Goal: Task Accomplishment & Management: Manage account settings

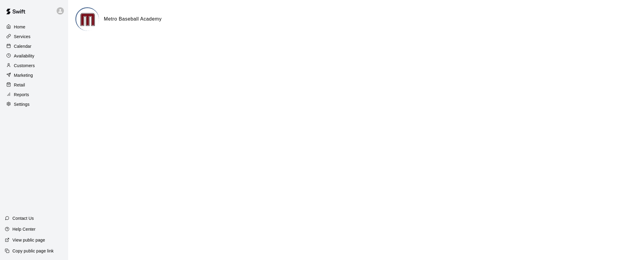
click at [20, 48] on p "Calendar" at bounding box center [23, 46] width 18 height 6
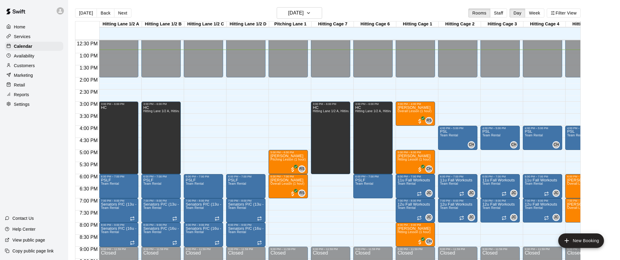
scroll to position [314, 0]
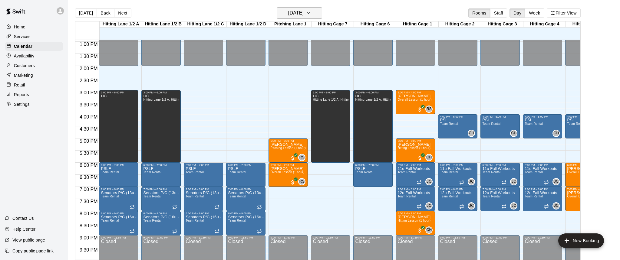
click at [311, 15] on icon "button" at bounding box center [308, 12] width 5 height 7
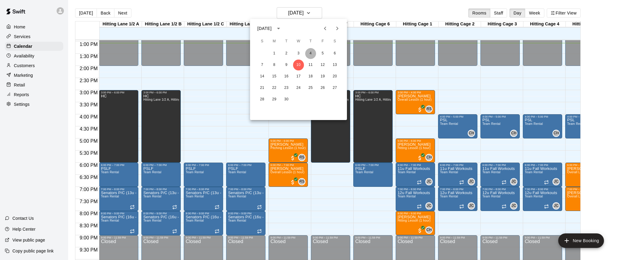
click at [309, 55] on button "4" at bounding box center [310, 53] width 11 height 11
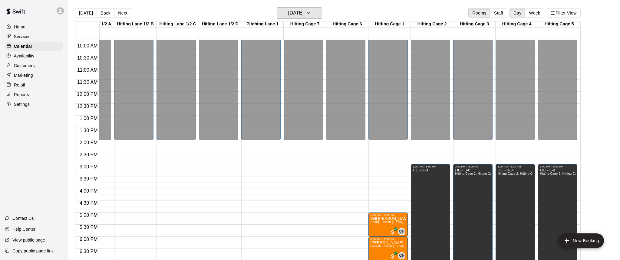
scroll to position [0, 28]
click at [311, 15] on icon "button" at bounding box center [308, 12] width 5 height 7
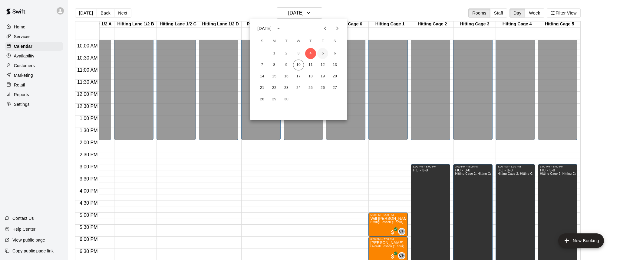
click at [324, 53] on button "5" at bounding box center [322, 53] width 11 height 11
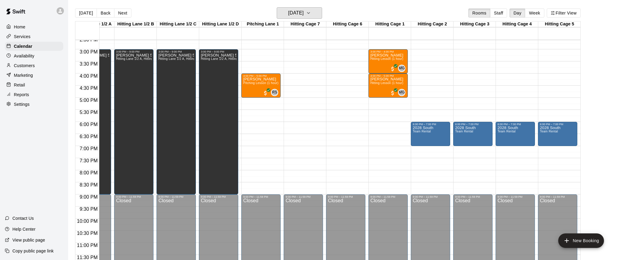
scroll to position [355, 28]
click at [311, 13] on icon "button" at bounding box center [308, 12] width 5 height 7
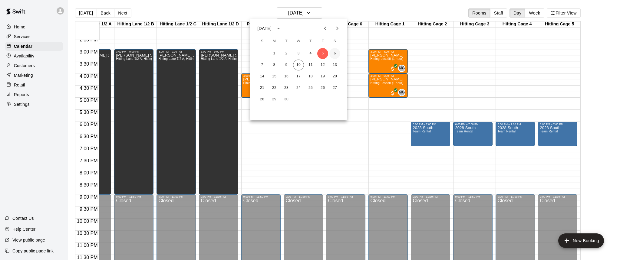
click at [337, 54] on button "6" at bounding box center [335, 53] width 11 height 11
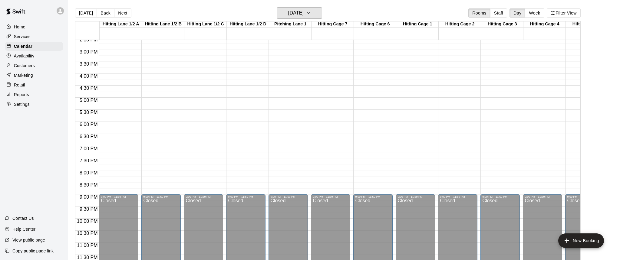
scroll to position [355, 0]
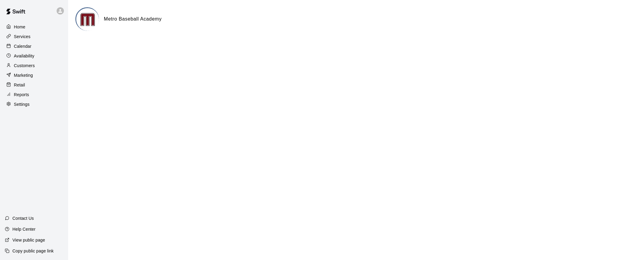
scroll to position [0, 0]
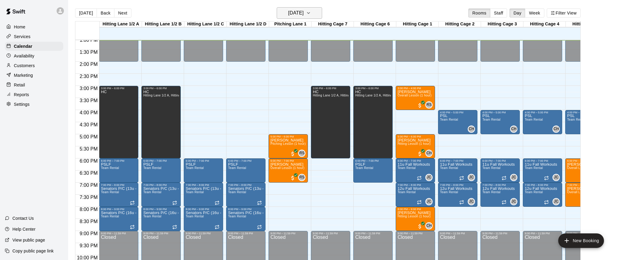
scroll to position [318, 0]
click at [311, 15] on icon "button" at bounding box center [308, 12] width 5 height 7
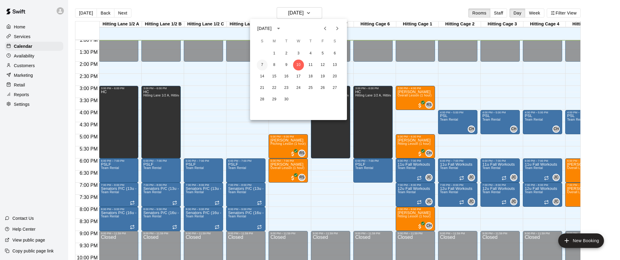
click at [262, 66] on button "7" at bounding box center [262, 65] width 11 height 11
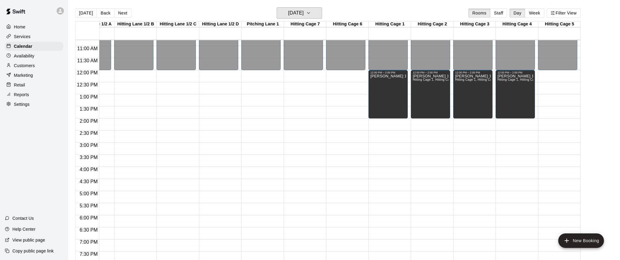
scroll to position [0, 0]
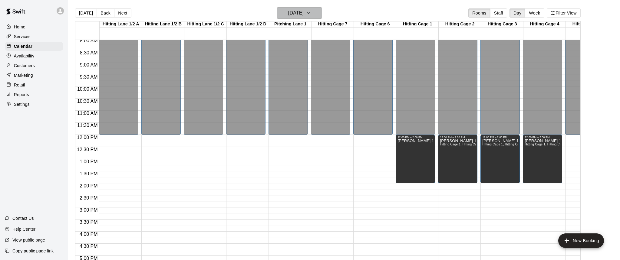
click at [311, 12] on icon "button" at bounding box center [308, 12] width 5 height 7
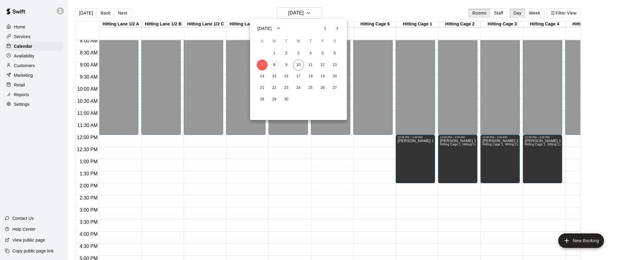
click at [274, 64] on button "8" at bounding box center [274, 65] width 11 height 11
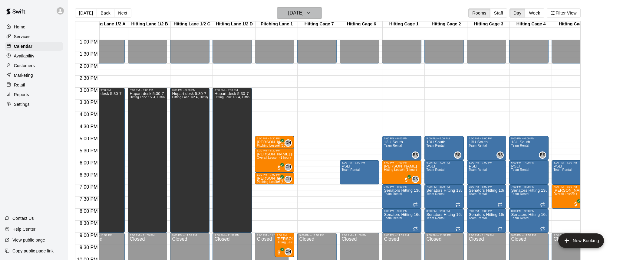
click at [311, 17] on icon "button" at bounding box center [308, 12] width 5 height 7
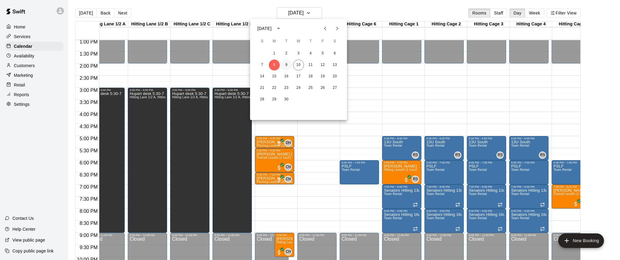
click at [285, 66] on button "9" at bounding box center [286, 65] width 11 height 11
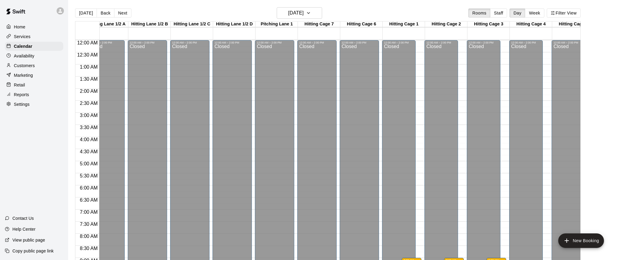
click at [18, 37] on p "Services" at bounding box center [22, 37] width 17 height 6
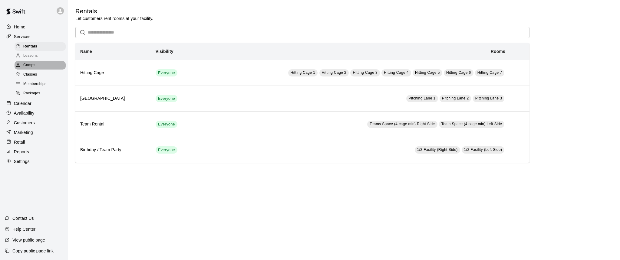
click at [26, 65] on span "Camps" at bounding box center [29, 65] width 12 height 6
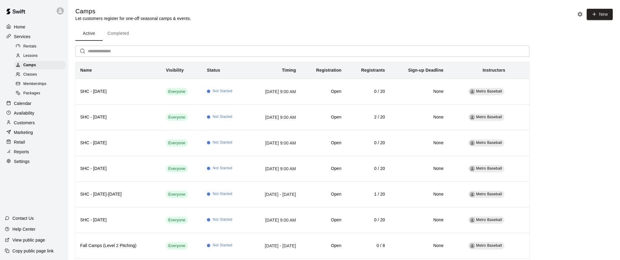
click at [118, 34] on button "Completed" at bounding box center [118, 33] width 31 height 15
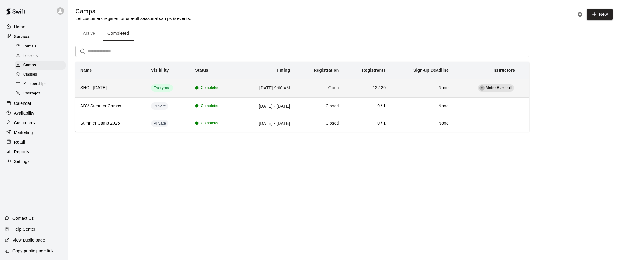
click at [223, 88] on td "Completed" at bounding box center [214, 88] width 48 height 19
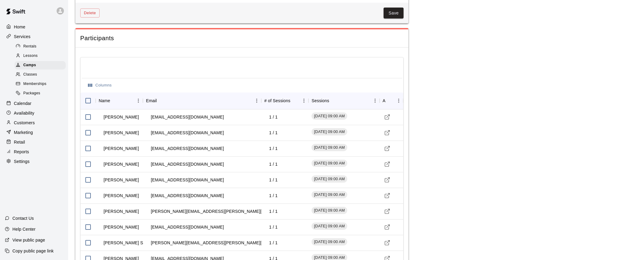
scroll to position [557, 0]
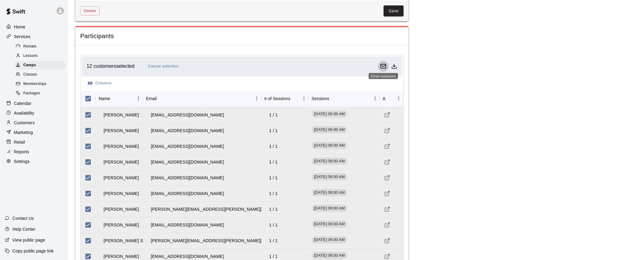
click at [385, 65] on icon "Email customers" at bounding box center [383, 66] width 5 height 2
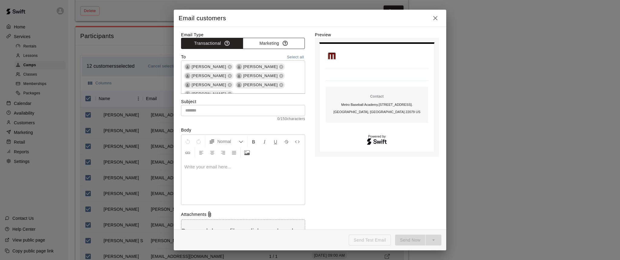
click at [272, 43] on button "Marketing" at bounding box center [274, 43] width 62 height 11
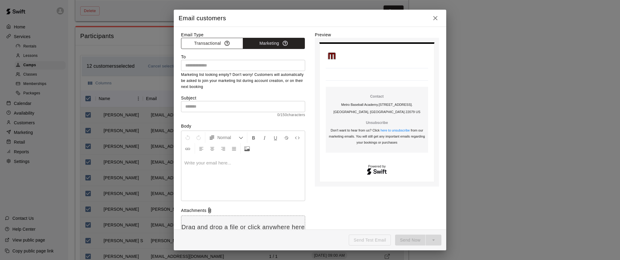
click at [209, 42] on button "Transactional" at bounding box center [212, 43] width 62 height 11
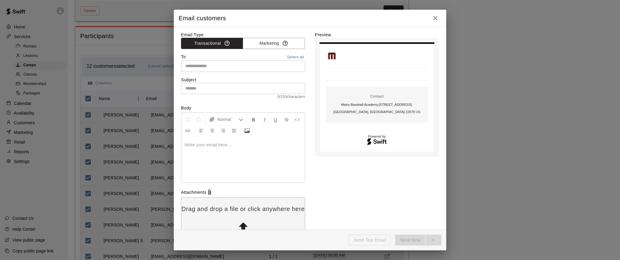
click at [436, 19] on icon "button" at bounding box center [435, 18] width 7 height 7
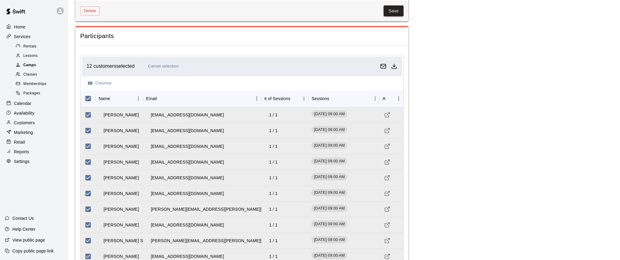
click at [27, 64] on span "Camps" at bounding box center [29, 65] width 13 height 6
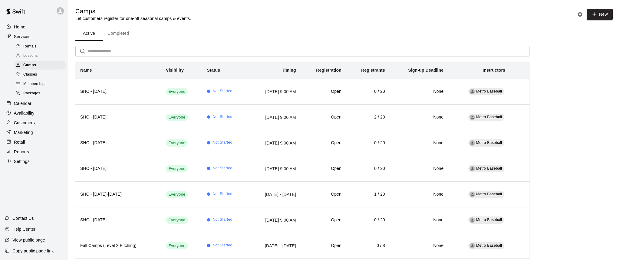
click at [19, 102] on p "Calendar" at bounding box center [23, 104] width 18 height 6
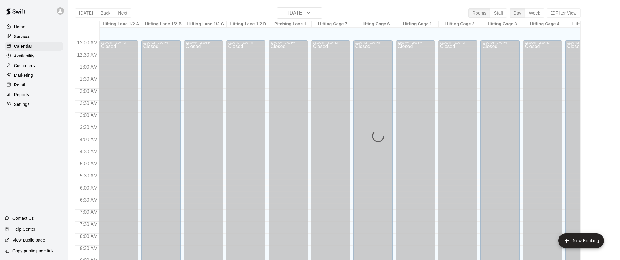
scroll to position [319, 0]
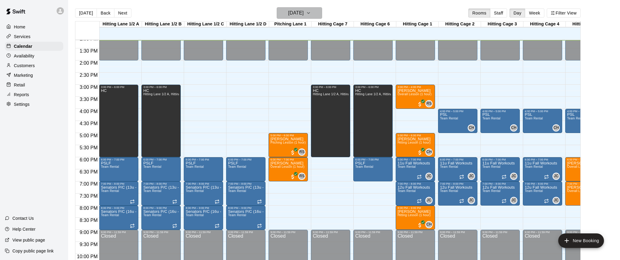
click at [311, 14] on icon "button" at bounding box center [308, 12] width 5 height 7
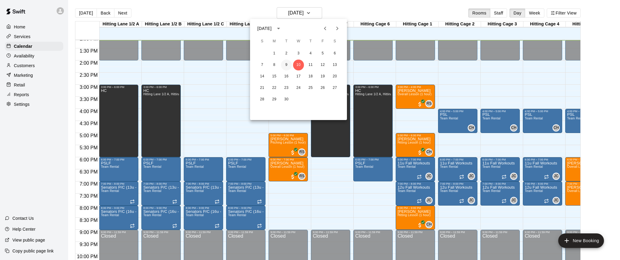
click at [287, 66] on button "9" at bounding box center [286, 65] width 11 height 11
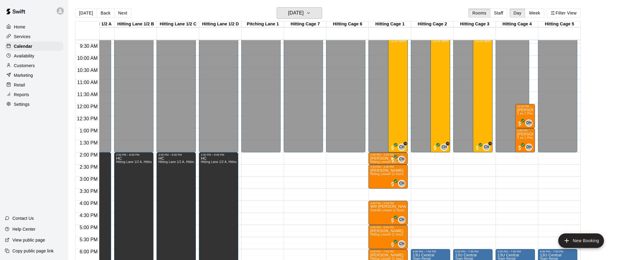
scroll to position [220, 28]
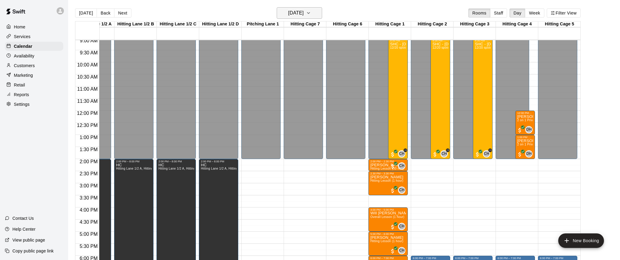
click at [310, 13] on icon "button" at bounding box center [308, 12] width 2 height 1
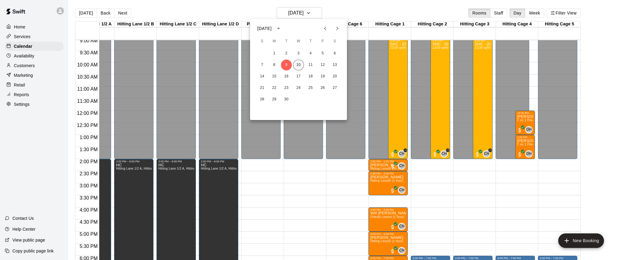
click at [299, 65] on button "10" at bounding box center [298, 65] width 11 height 11
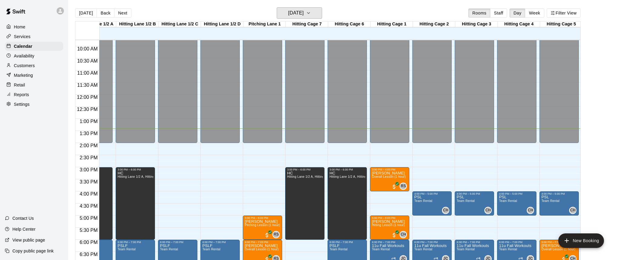
scroll to position [226, 26]
